Goal: Participate in discussion: Engage in conversation with other users on a specific topic

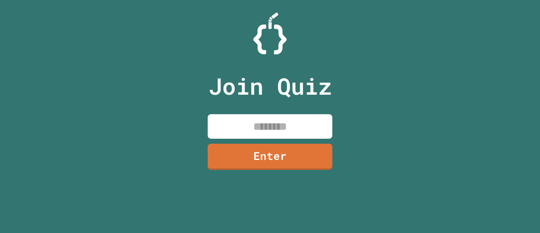
click at [309, 121] on input at bounding box center [270, 126] width 125 height 25
type input "********"
click at [284, 174] on div "Join Quiz ******** Enter" at bounding box center [270, 117] width 140 height 192
click at [302, 159] on link "Enter" at bounding box center [270, 157] width 125 height 26
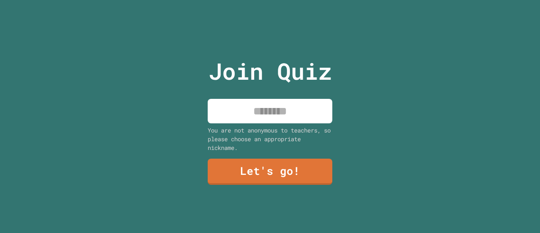
click at [316, 106] on input at bounding box center [270, 111] width 125 height 25
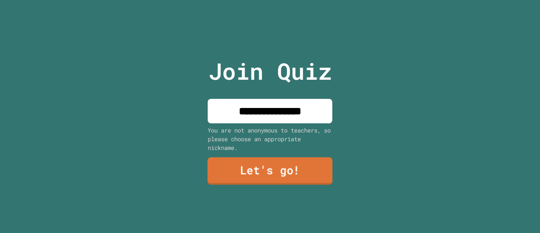
type input "**********"
click at [325, 169] on link "Let's go!" at bounding box center [270, 171] width 125 height 27
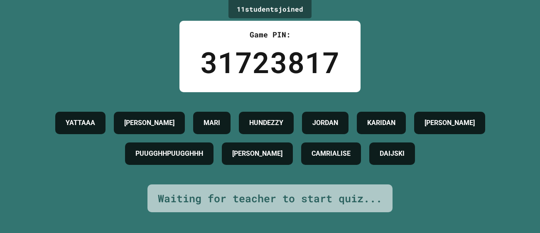
click at [203, 152] on h4 "PUUGGHHPUUGGHHH" at bounding box center [170, 154] width 68 height 10
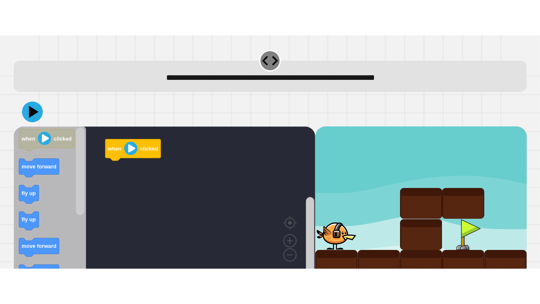
scroll to position [15, 0]
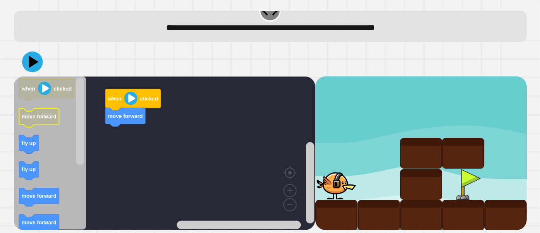
click at [42, 115] on text "move forward" at bounding box center [39, 117] width 35 height 6
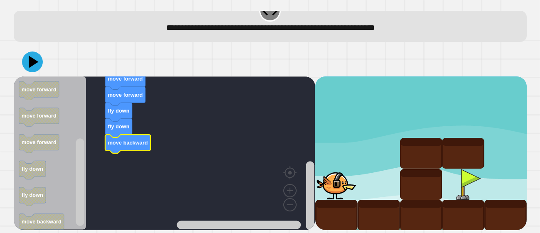
click at [34, 65] on icon at bounding box center [32, 62] width 21 height 21
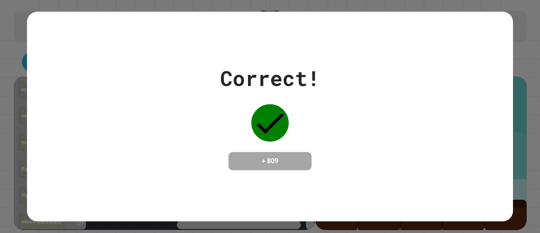
click at [363, 112] on div "Correct! + 809" at bounding box center [270, 117] width 486 height 108
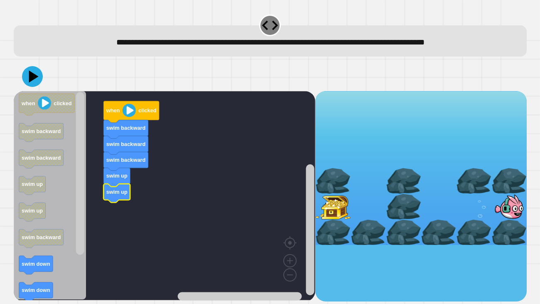
click at [62, 233] on icon "Blockly Workspace" at bounding box center [41, 239] width 44 height 19
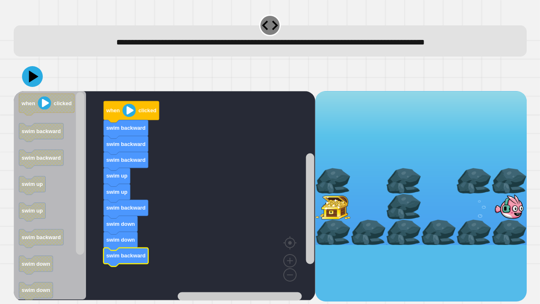
click at [37, 78] on icon at bounding box center [32, 76] width 21 height 21
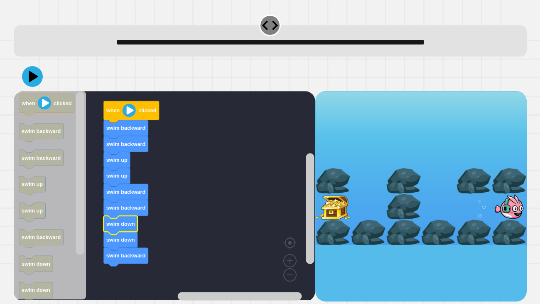
click at [25, 78] on icon at bounding box center [32, 76] width 21 height 21
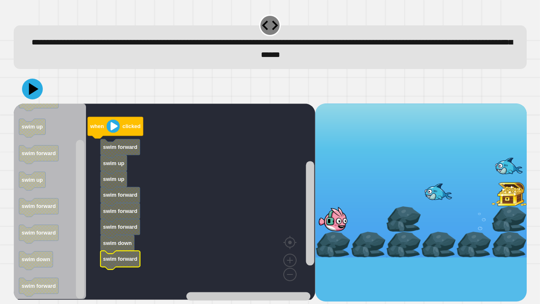
click at [29, 90] on icon at bounding box center [32, 89] width 21 height 21
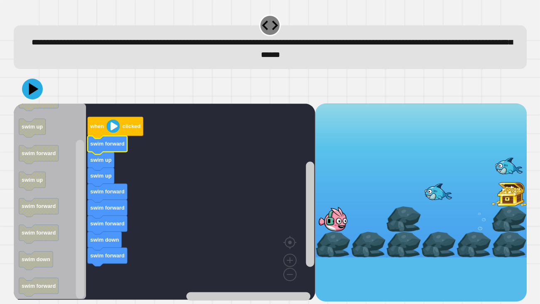
click at [35, 96] on icon at bounding box center [32, 89] width 21 height 21
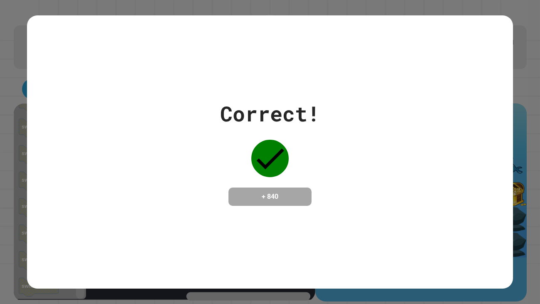
click at [226, 59] on div "Correct! + 840" at bounding box center [270, 151] width 486 height 273
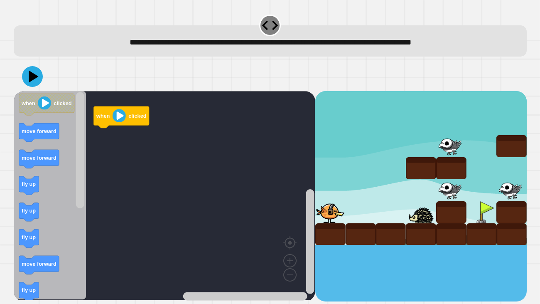
click at [357, 233] on div at bounding box center [361, 234] width 30 height 22
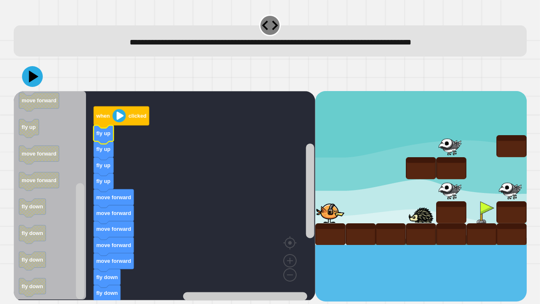
click at [27, 80] on icon at bounding box center [32, 76] width 21 height 21
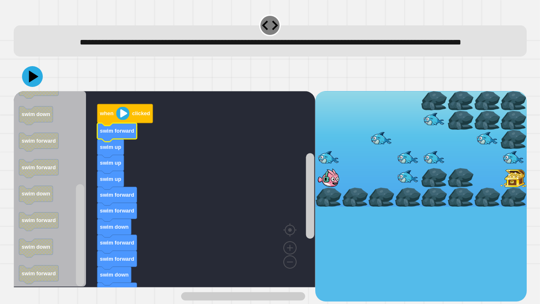
click at [36, 87] on icon at bounding box center [32, 76] width 21 height 21
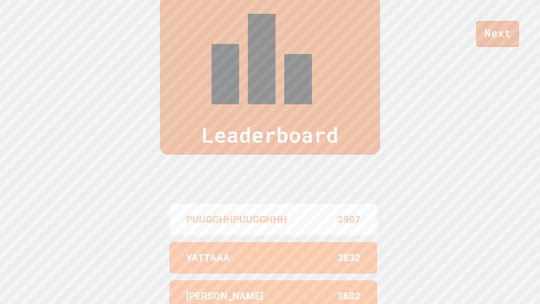
scroll to position [0, 0]
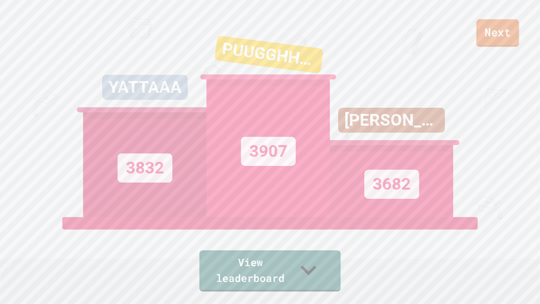
click at [490, 42] on link "Next" at bounding box center [498, 32] width 43 height 27
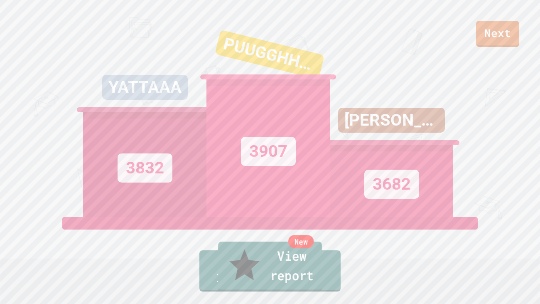
click at [311, 233] on link "New View report" at bounding box center [270, 266] width 104 height 50
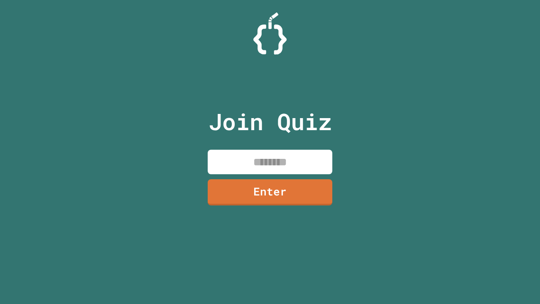
click at [327, 154] on input at bounding box center [270, 162] width 125 height 25
type input "********"
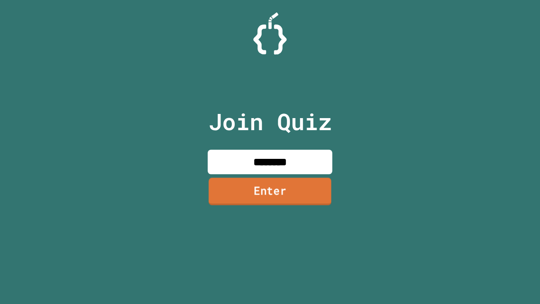
click at [268, 197] on link "Enter" at bounding box center [270, 190] width 123 height 27
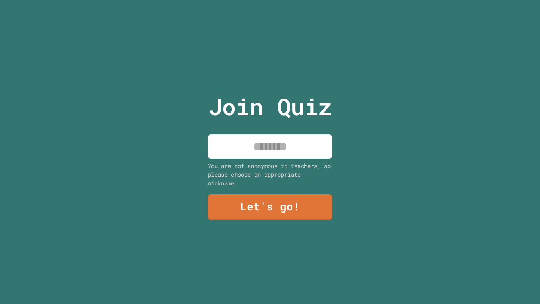
click at [266, 143] on input at bounding box center [270, 146] width 125 height 25
type input "**********"
click at [298, 204] on link "Let's go!" at bounding box center [270, 207] width 125 height 26
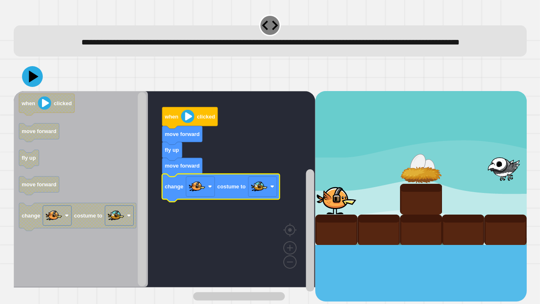
click at [29, 87] on icon at bounding box center [32, 76] width 21 height 21
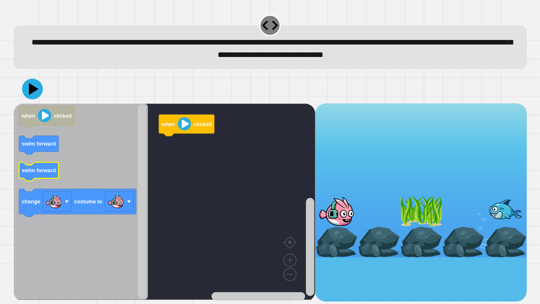
click at [41, 173] on text "swim forward" at bounding box center [39, 170] width 34 height 6
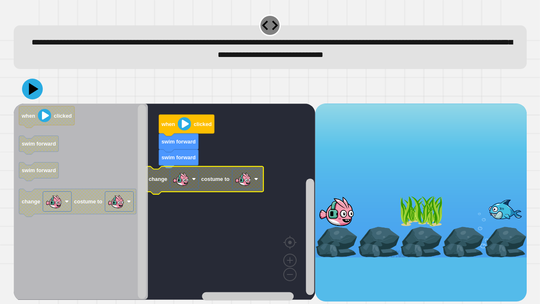
click at [42, 84] on div at bounding box center [270, 88] width 513 height 29
click at [31, 85] on icon at bounding box center [32, 89] width 21 height 21
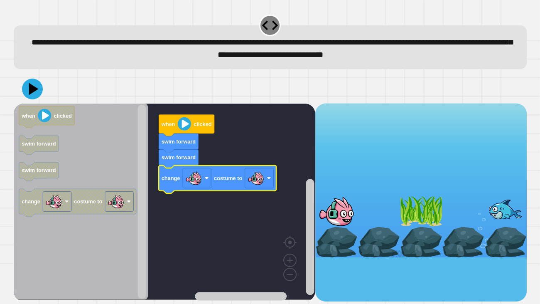
click at [32, 95] on icon at bounding box center [32, 89] width 21 height 21
click at [254, 177] on image "Blockly Workspace" at bounding box center [256, 178] width 17 height 17
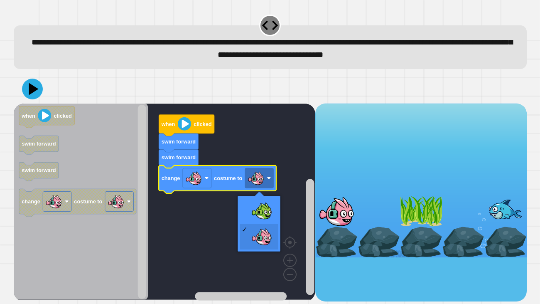
click at [259, 213] on rect "Blockly Workspace" at bounding box center [165, 201] width 302 height 196
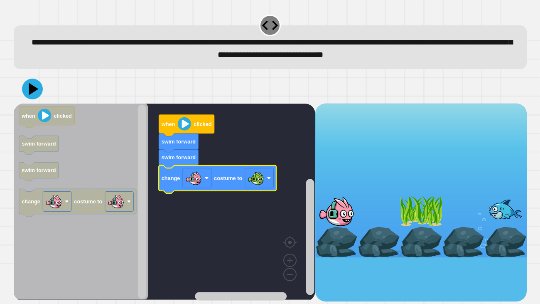
click at [28, 96] on icon at bounding box center [32, 89] width 21 height 21
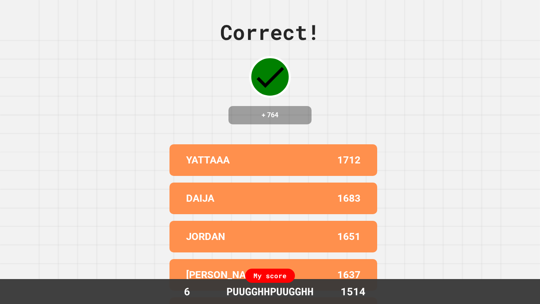
scroll to position [35, 0]
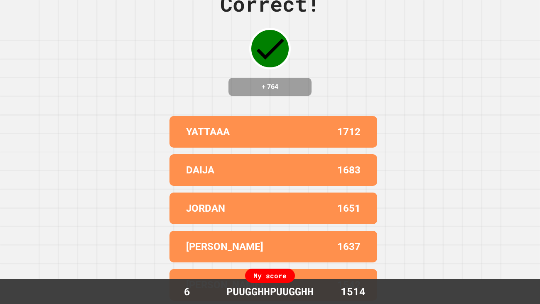
click at [284, 267] on div "YATTAAA 1712 DAIJA 1683 JORDAN 1651 [PERSON_NAME] 1637 [PERSON_NAME] 1542" at bounding box center [270, 208] width 208 height 191
click at [272, 279] on div "My score" at bounding box center [270, 276] width 50 height 14
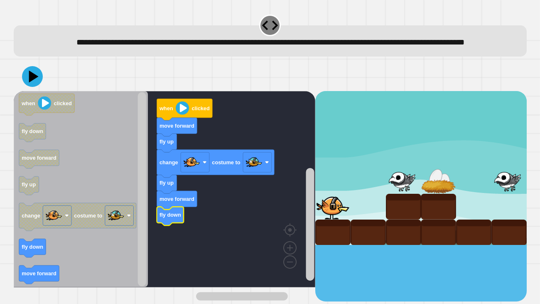
click at [47, 110] on image "Blockly Workspace" at bounding box center [44, 102] width 13 height 13
click at [32, 86] on icon at bounding box center [32, 76] width 21 height 21
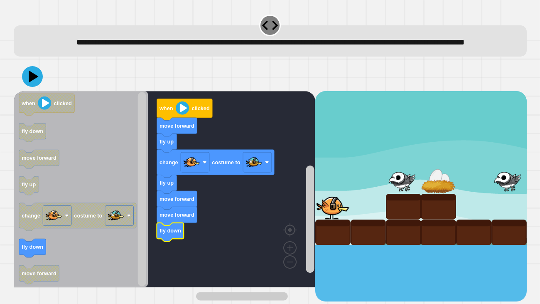
click at [178, 115] on image "Blockly Workspace" at bounding box center [182, 107] width 13 height 13
click at [31, 83] on icon at bounding box center [34, 77] width 10 height 12
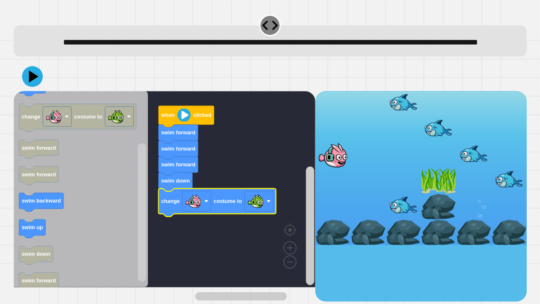
click at [34, 87] on icon at bounding box center [32, 76] width 21 height 21
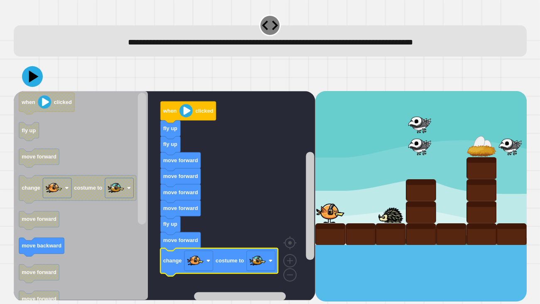
click at [25, 77] on icon at bounding box center [32, 76] width 21 height 21
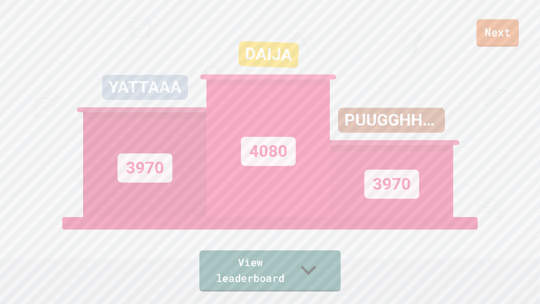
click at [513, 37] on link "Next" at bounding box center [498, 32] width 42 height 27
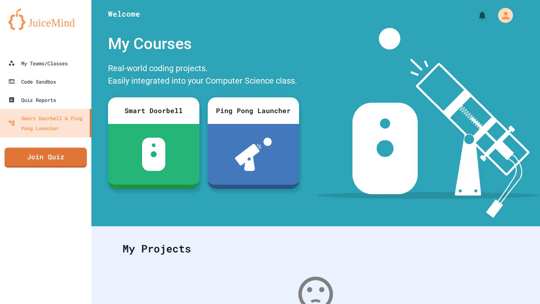
click at [62, 158] on link "Join Quiz" at bounding box center [46, 158] width 82 height 20
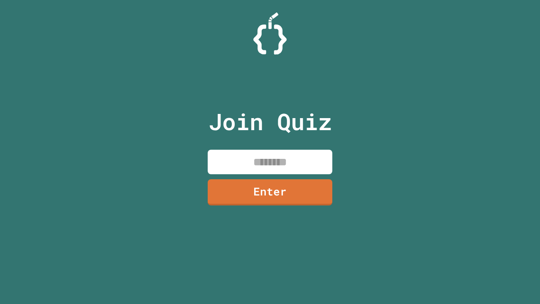
click at [285, 158] on input at bounding box center [270, 162] width 125 height 25
click at [301, 163] on input at bounding box center [270, 162] width 125 height 25
type input "********"
click at [301, 180] on link "Enter" at bounding box center [270, 192] width 125 height 26
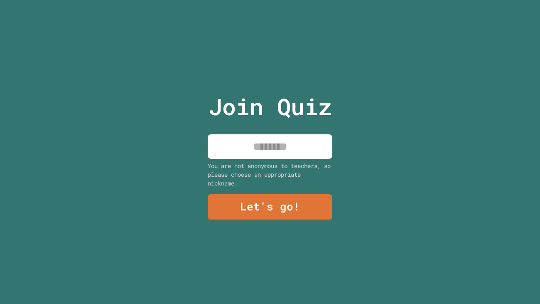
click at [298, 140] on input at bounding box center [270, 146] width 125 height 25
type input "**********"
click at [280, 206] on link "Let's go!" at bounding box center [270, 207] width 125 height 26
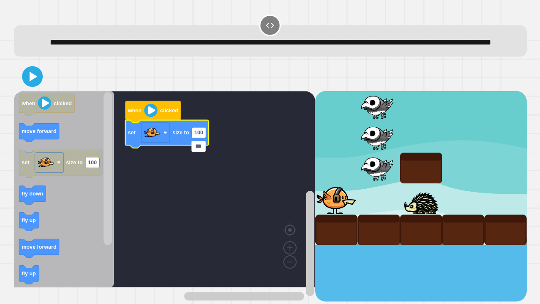
type input "*"
type input "***"
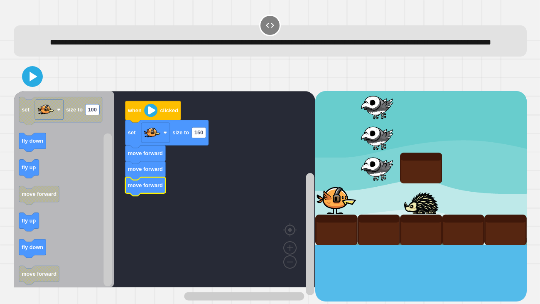
click at [38, 81] on button at bounding box center [32, 76] width 21 height 21
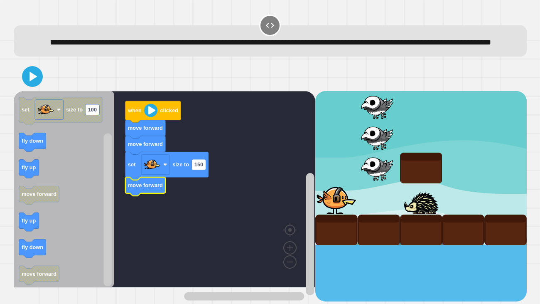
click at [34, 81] on icon at bounding box center [33, 77] width 7 height 10
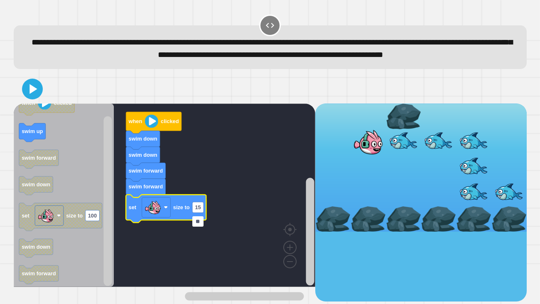
type input "***"
click at [30, 94] on icon at bounding box center [33, 89] width 7 height 10
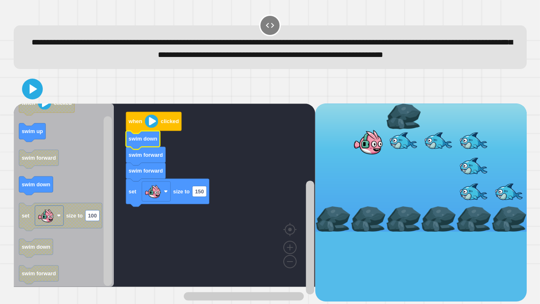
click at [37, 97] on icon at bounding box center [32, 89] width 17 height 17
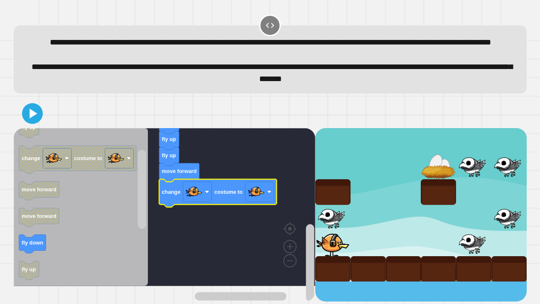
click at [260, 200] on image "Blockly Workspace" at bounding box center [256, 191] width 17 height 17
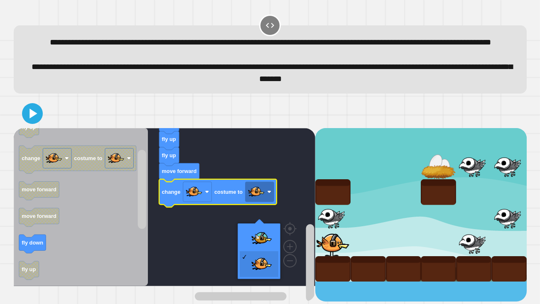
click at [262, 246] on rect "Blockly Workspace" at bounding box center [165, 207] width 302 height 158
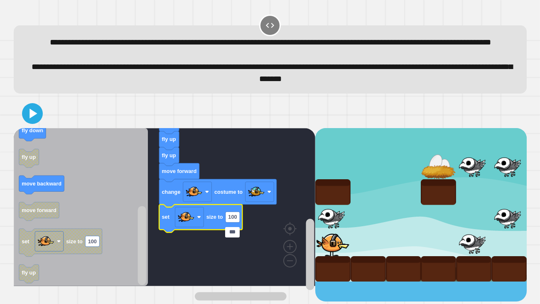
type input "*"
click at [27, 122] on icon at bounding box center [32, 113] width 17 height 17
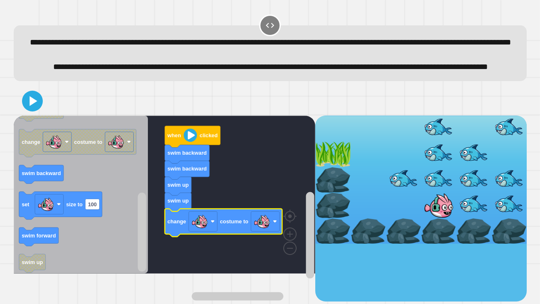
click at [265, 230] on image "Blockly Workspace" at bounding box center [262, 221] width 17 height 17
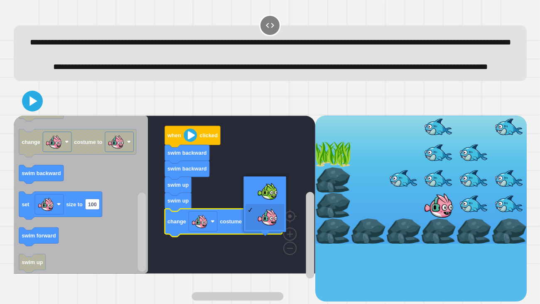
click at [266, 194] on rect "Blockly Workspace" at bounding box center [165, 195] width 302 height 158
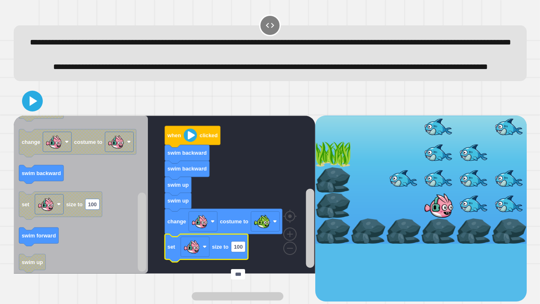
type input "*"
click at [22, 116] on div at bounding box center [270, 100] width 513 height 29
click at [33, 106] on icon at bounding box center [33, 101] width 7 height 10
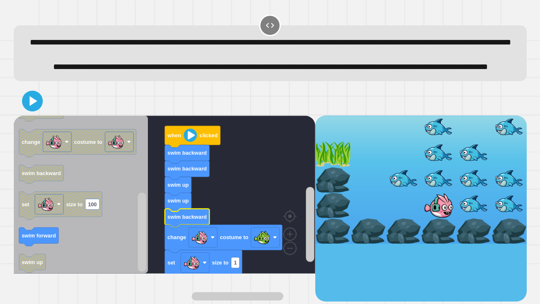
click at [32, 106] on icon at bounding box center [33, 101] width 7 height 10
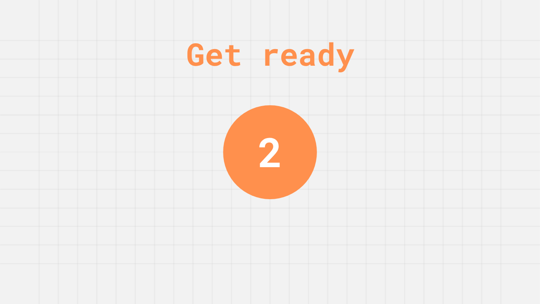
click at [537, 143] on div "Get ready 2" at bounding box center [270, 152] width 540 height 304
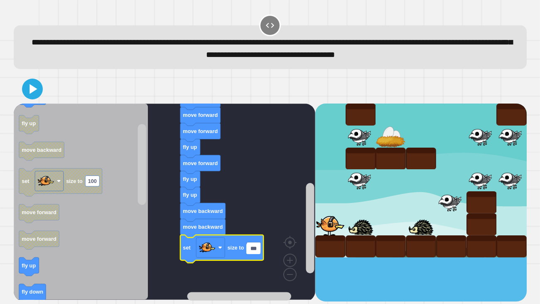
type input "*"
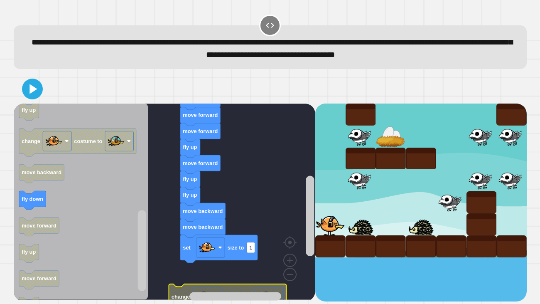
click at [236, 272] on rect "Blockly Workspace" at bounding box center [165, 201] width 302 height 196
click at [235, 257] on icon "Blockly Workspace" at bounding box center [218, 249] width 77 height 28
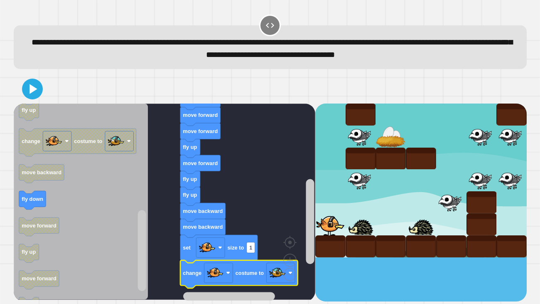
click at [232, 280] on rect "Blockly Workspace" at bounding box center [218, 273] width 29 height 20
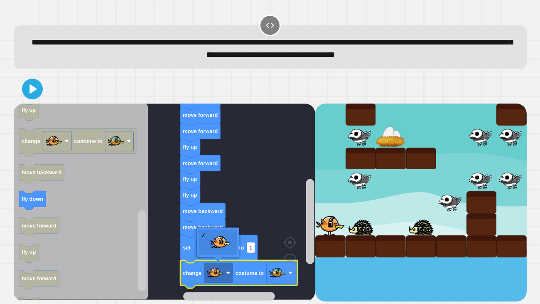
click at [33, 92] on icon at bounding box center [32, 89] width 17 height 17
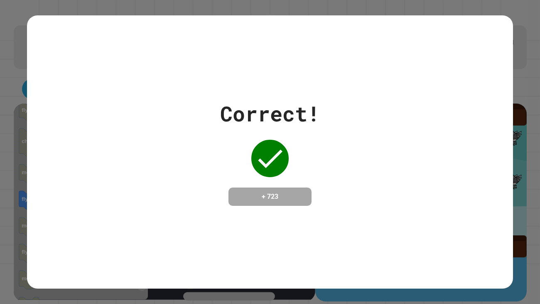
click at [475, 188] on div "Correct! + 723" at bounding box center [270, 152] width 486 height 108
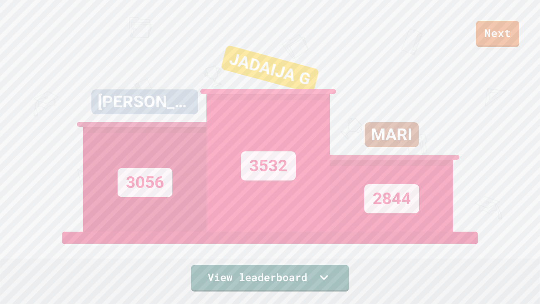
click at [321, 273] on icon at bounding box center [324, 277] width 17 height 17
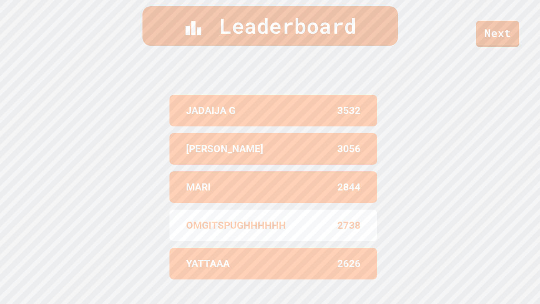
scroll to position [342, 0]
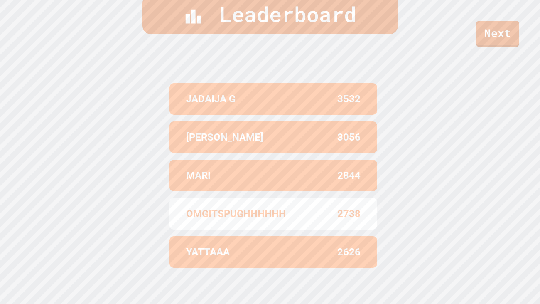
click at [508, 23] on link "Next" at bounding box center [497, 34] width 43 height 26
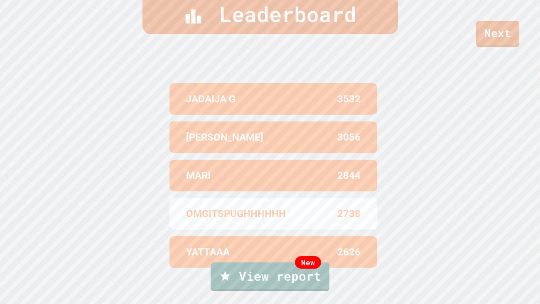
click at [310, 285] on link "New View report" at bounding box center [270, 276] width 119 height 29
